Goal: Transaction & Acquisition: Book appointment/travel/reservation

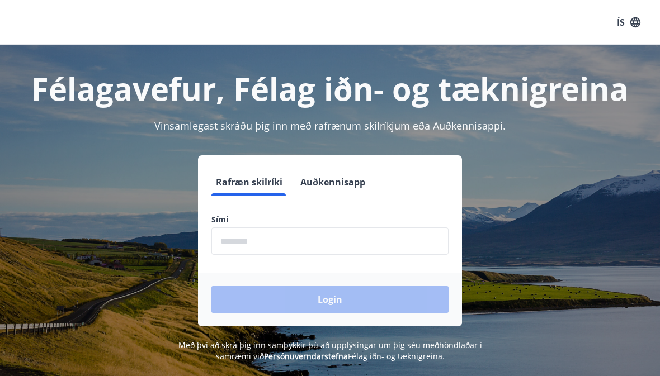
click at [244, 240] on input "phone" at bounding box center [329, 241] width 237 height 27
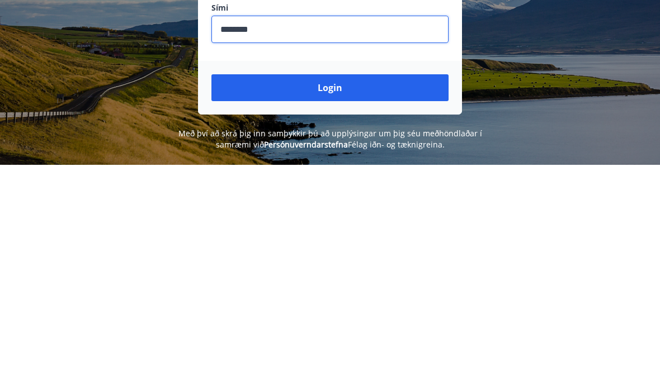
type input "********"
click at [322, 286] on button "Login" at bounding box center [329, 299] width 237 height 27
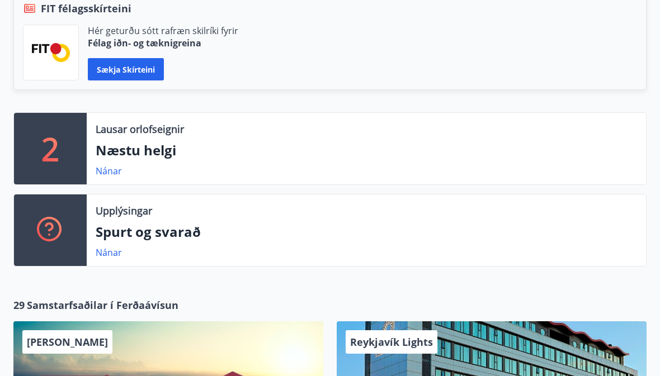
scroll to position [286, 0]
click at [110, 172] on link "Nánar" at bounding box center [109, 171] width 26 height 12
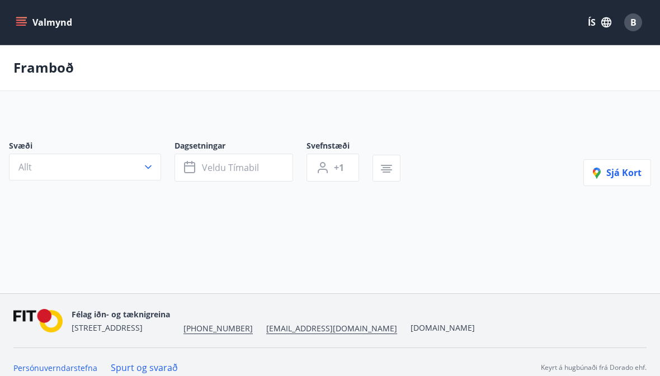
type input "*"
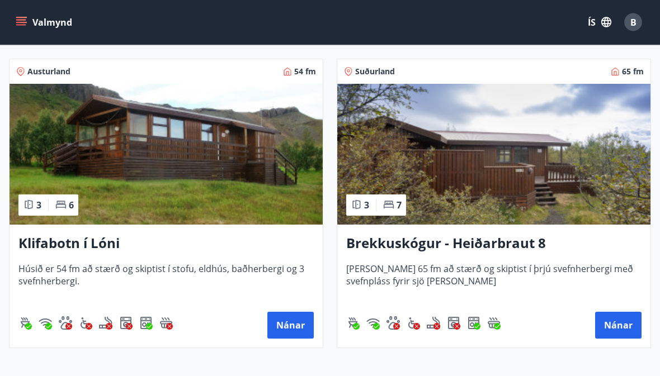
scroll to position [216, 0]
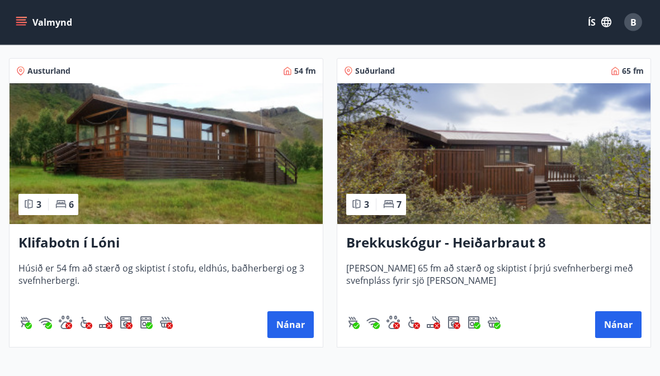
click at [293, 321] on button "Nánar" at bounding box center [290, 325] width 46 height 27
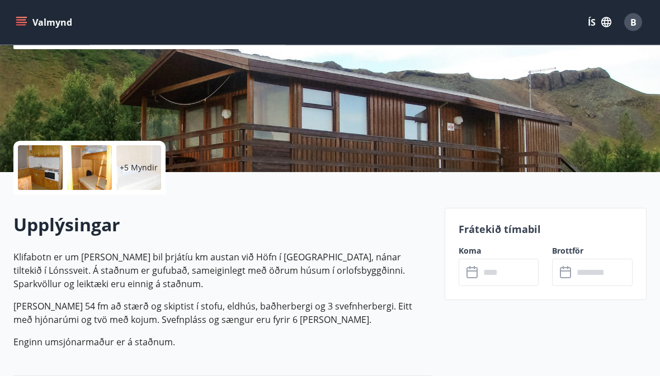
scroll to position [163, 0]
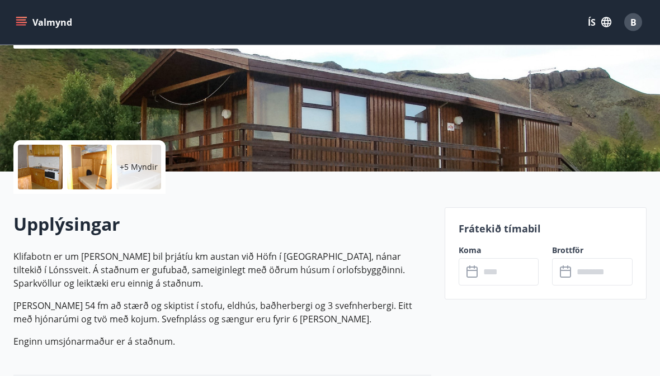
click at [40, 163] on div at bounding box center [40, 167] width 45 height 45
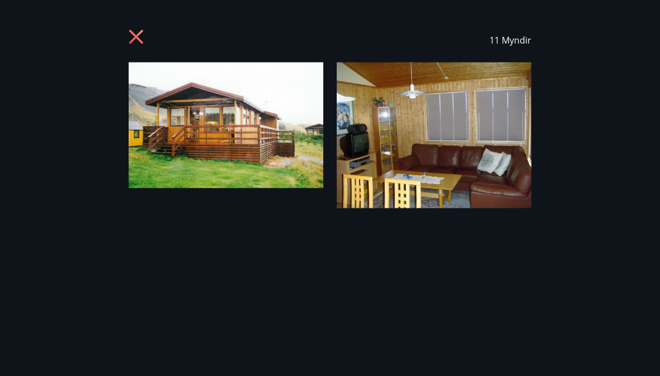
scroll to position [164, 0]
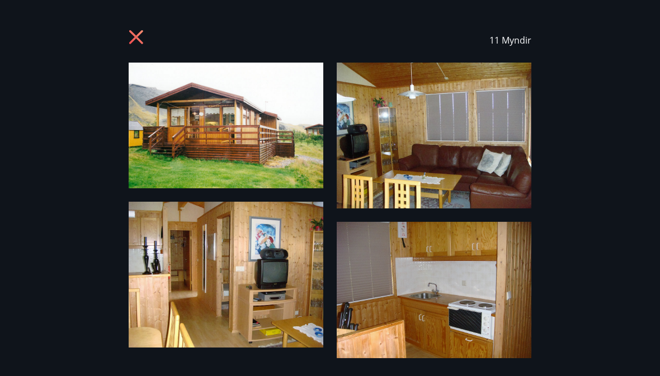
click at [223, 130] on img at bounding box center [226, 126] width 195 height 126
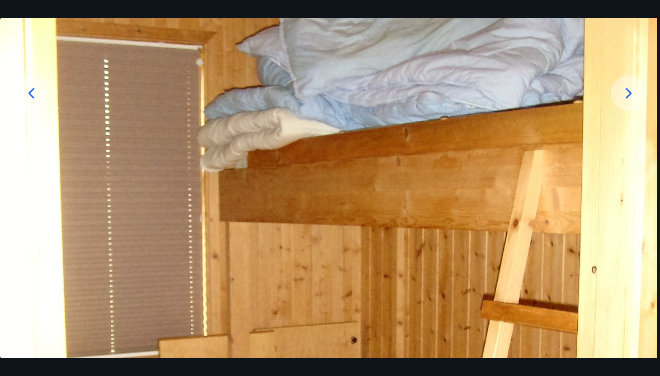
scroll to position [158, 0]
click at [622, 102] on icon at bounding box center [628, 93] width 18 height 18
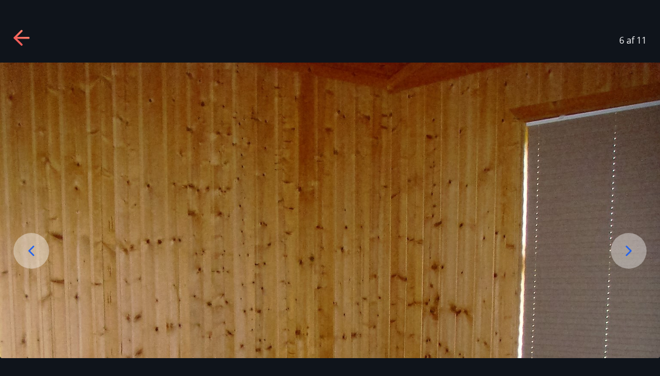
scroll to position [0, 0]
click at [20, 40] on icon at bounding box center [22, 39] width 18 height 18
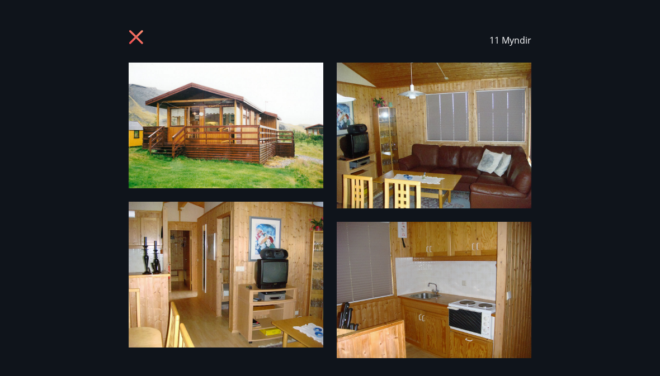
click at [134, 35] on icon at bounding box center [136, 37] width 14 height 14
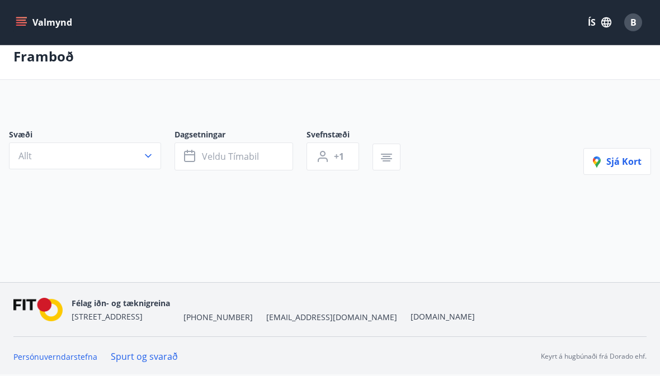
scroll to position [53, 0]
type input "*"
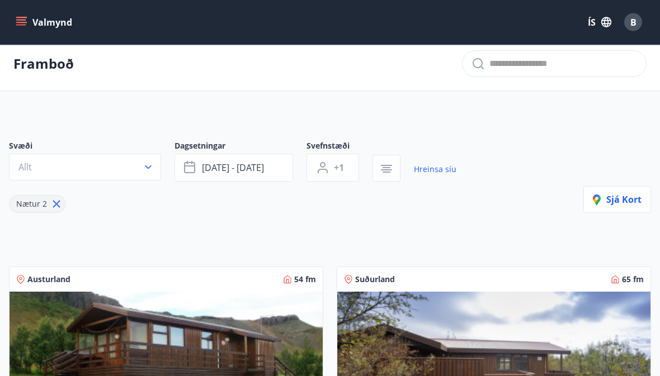
scroll to position [0, 0]
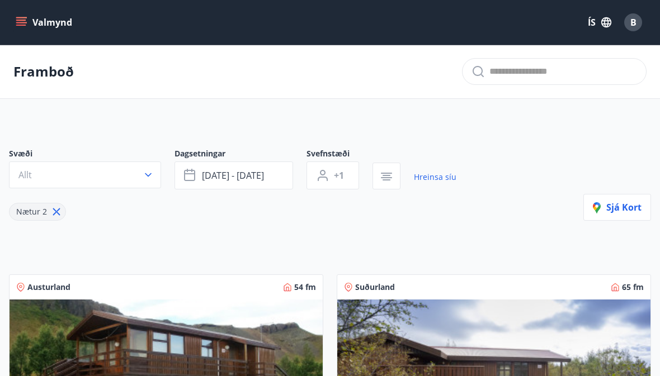
click at [27, 24] on button "Valmynd" at bounding box center [44, 22] width 63 height 20
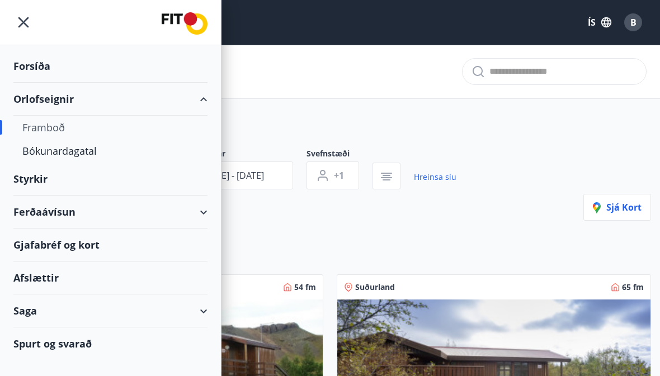
click at [32, 64] on div "Forsíða" at bounding box center [110, 66] width 194 height 33
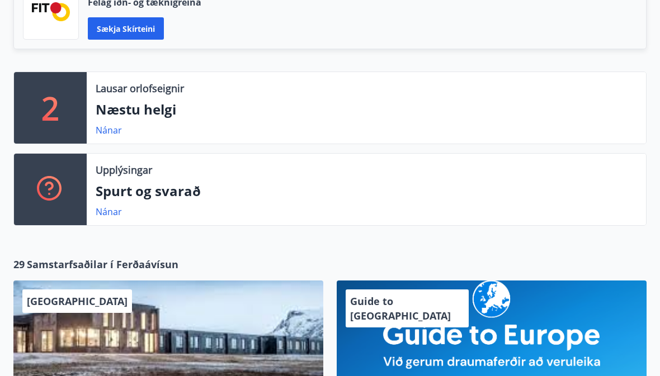
scroll to position [327, 0]
click at [107, 212] on link "Nánar" at bounding box center [109, 212] width 26 height 12
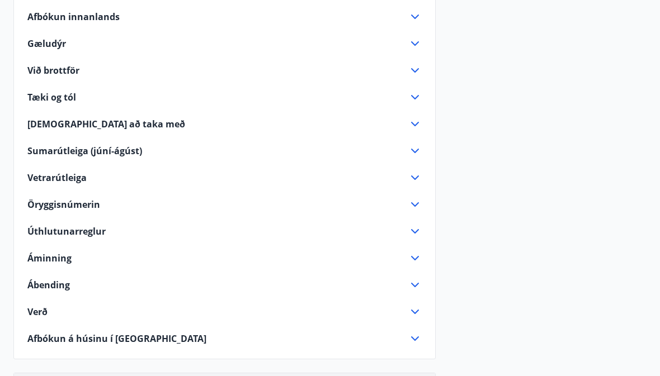
scroll to position [241, 0]
click at [56, 178] on span "Vetrarútleiga" at bounding box center [56, 178] width 59 height 12
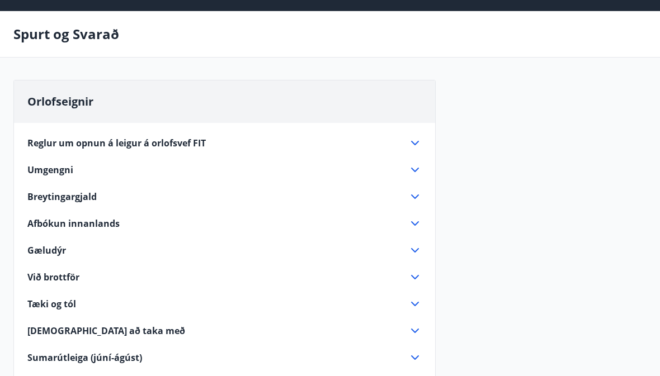
scroll to position [0, 0]
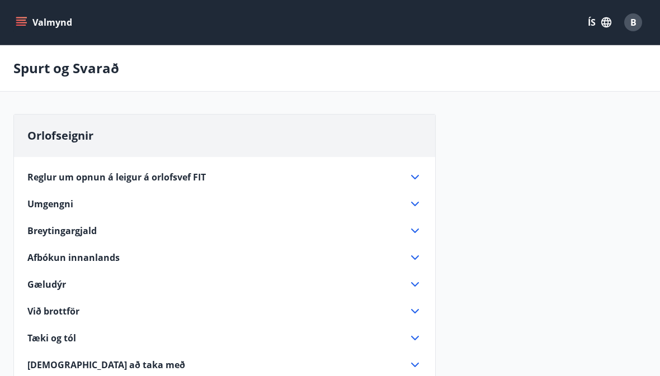
click at [24, 22] on icon "menu" at bounding box center [22, 22] width 12 height 1
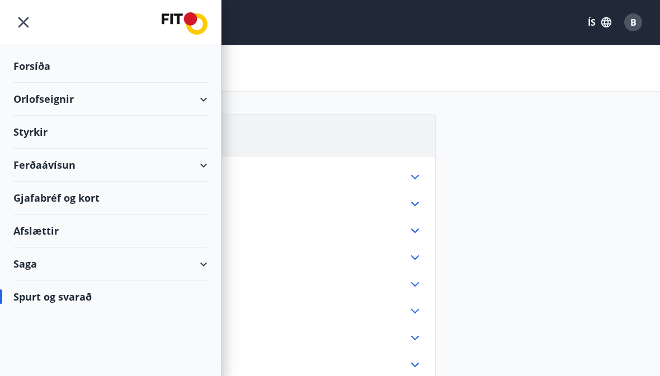
click at [31, 69] on div "Forsíða" at bounding box center [110, 66] width 194 height 33
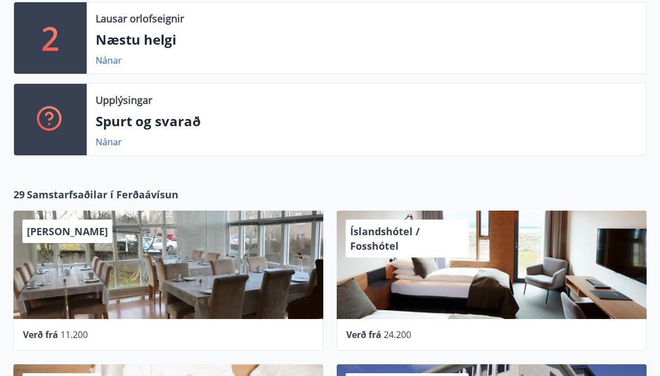
click at [114, 141] on link "Nánar" at bounding box center [109, 142] width 26 height 12
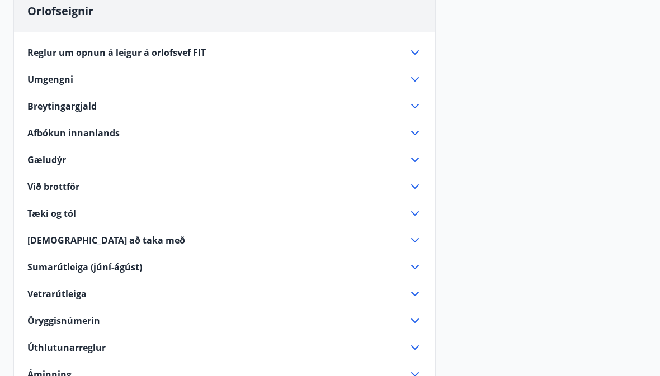
click at [137, 53] on span "Reglur um opnun á leigur á orlofsvef FIT" at bounding box center [116, 53] width 178 height 12
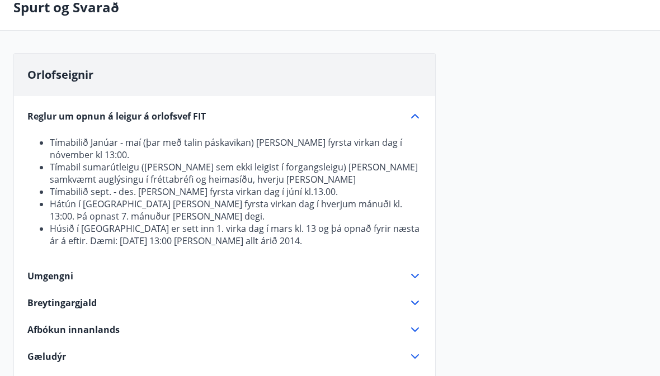
scroll to position [0, 0]
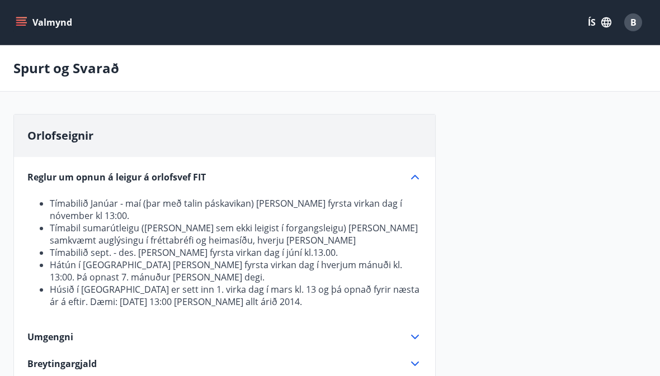
click at [22, 23] on icon "menu" at bounding box center [21, 22] width 11 height 11
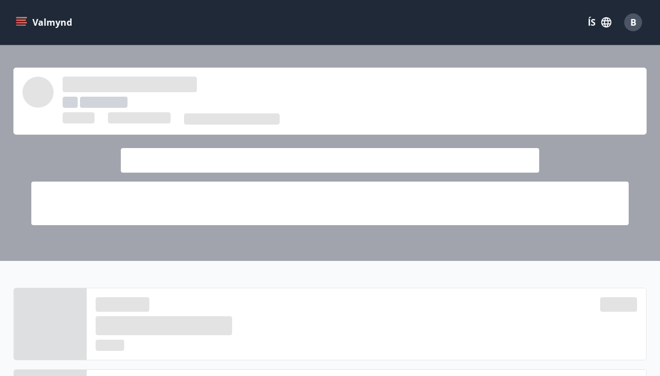
scroll to position [397, 0]
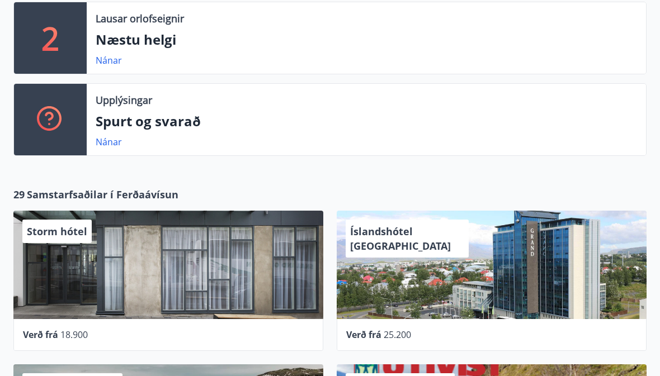
click at [106, 56] on link "Nánar" at bounding box center [109, 60] width 26 height 12
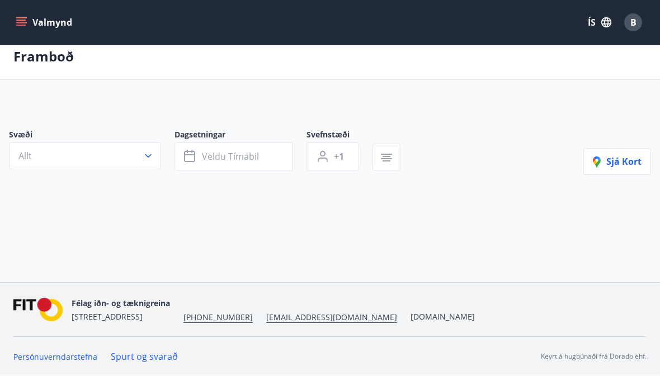
type input "*"
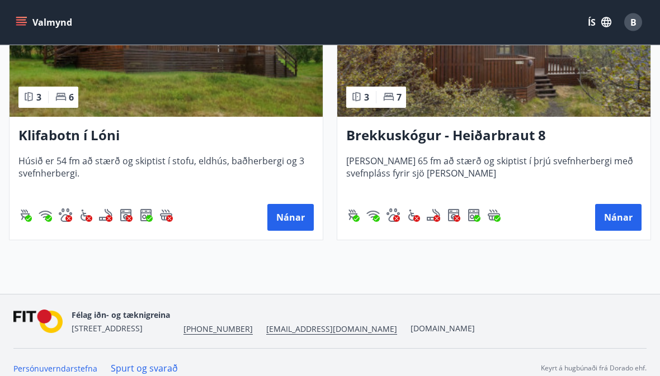
scroll to position [323, 0]
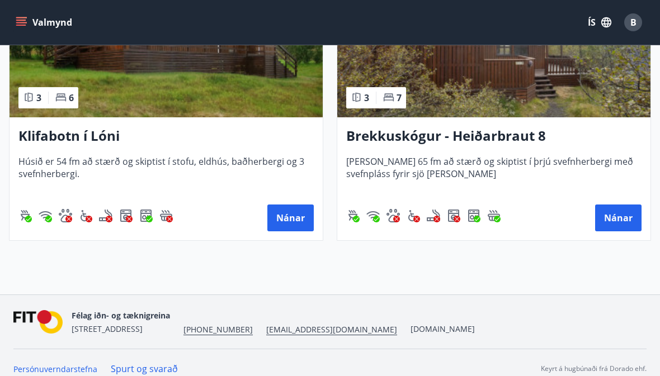
click at [291, 214] on button "Nánar" at bounding box center [290, 218] width 46 height 27
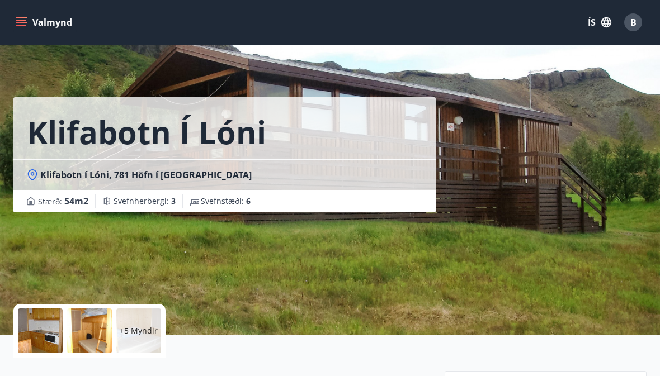
click at [55, 173] on span "Klifabotn í Lóni, 781 Höfn í [GEOGRAPHIC_DATA]" at bounding box center [145, 175] width 211 height 12
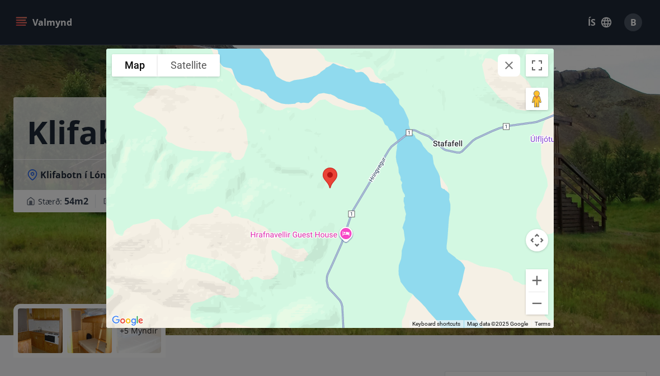
click at [189, 61] on button "Satellite" at bounding box center [189, 65] width 62 height 22
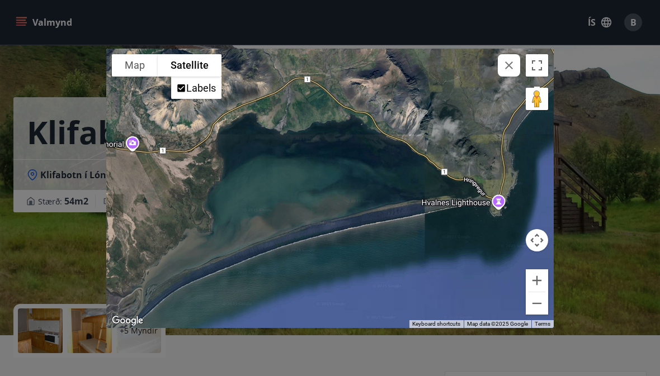
click at [468, 211] on div at bounding box center [329, 188] width 447 height 279
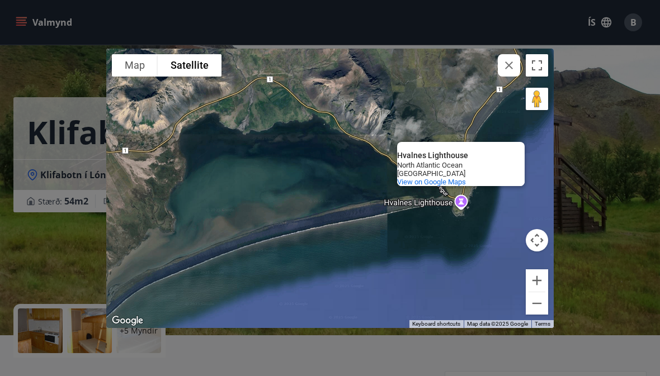
click at [422, 214] on div "Hvalnes Lighthouse Hvalnes Lighthouse [GEOGRAPHIC_DATA] [GEOGRAPHIC_DATA] View …" at bounding box center [329, 188] width 447 height 279
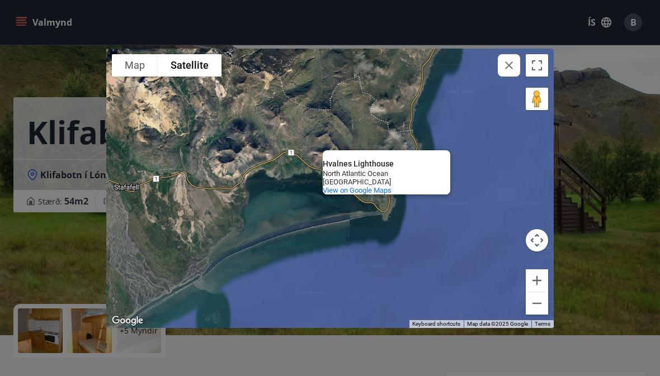
click at [354, 244] on div "Hvalnes Lighthouse Hvalnes Lighthouse [GEOGRAPHIC_DATA] [GEOGRAPHIC_DATA] View …" at bounding box center [329, 188] width 447 height 279
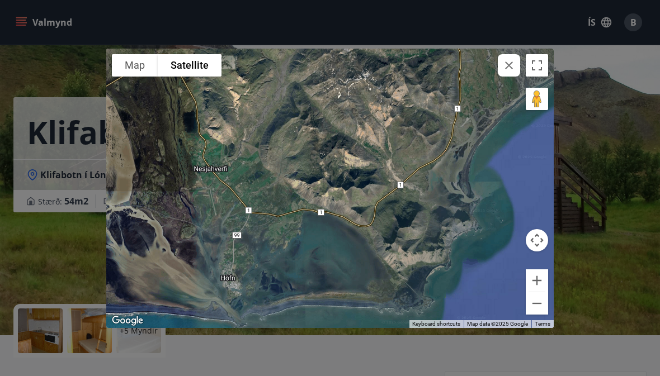
click at [509, 76] on button "button" at bounding box center [508, 65] width 22 height 22
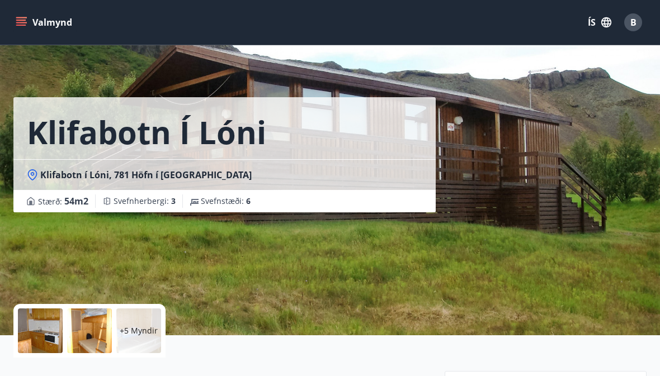
click at [643, 25] on button "B" at bounding box center [632, 22] width 27 height 27
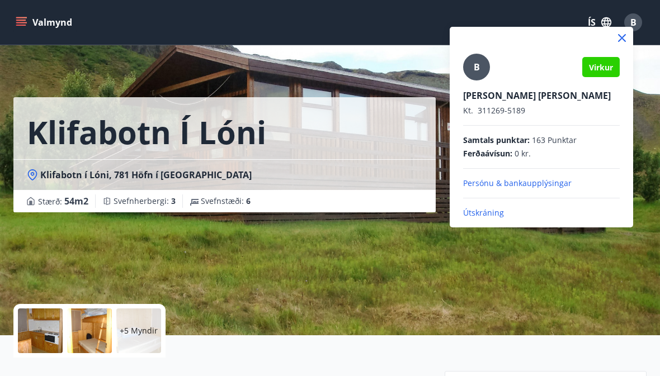
click at [484, 217] on p "Útskráning" at bounding box center [541, 212] width 157 height 11
click at [476, 214] on p "Útskráning" at bounding box center [541, 212] width 157 height 11
